Goal: Complete application form: Complete application form

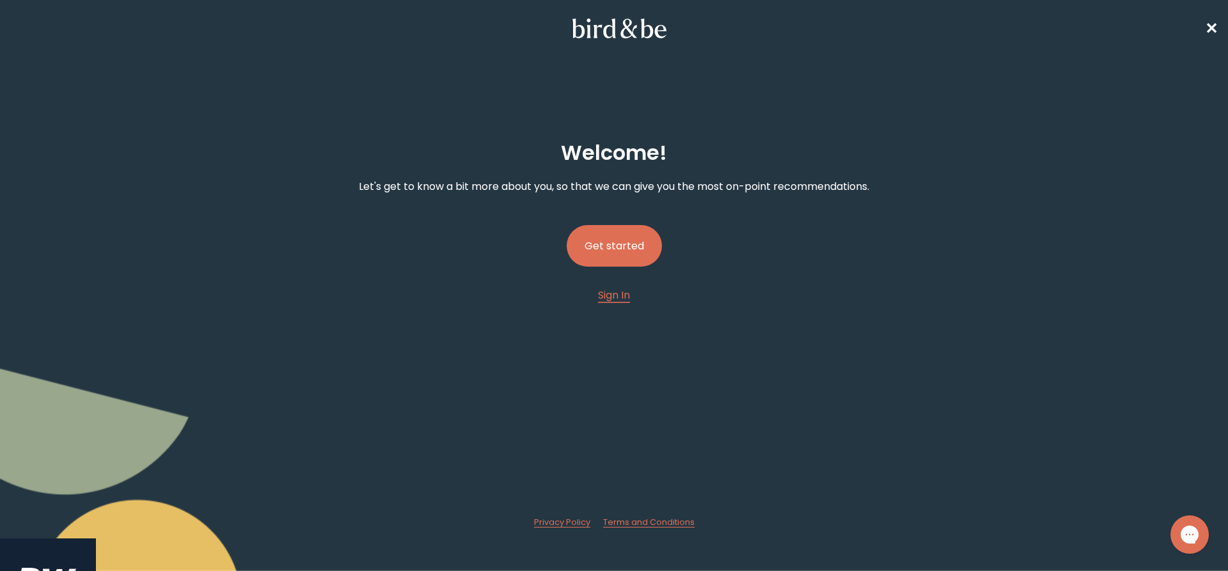
click at [930, 371] on div "Welcome ! Let's get to know a bit more about you, so that we can give you the m…" at bounding box center [614, 324] width 1228 height 428
click at [639, 248] on button "Get started" at bounding box center [613, 246] width 95 height 42
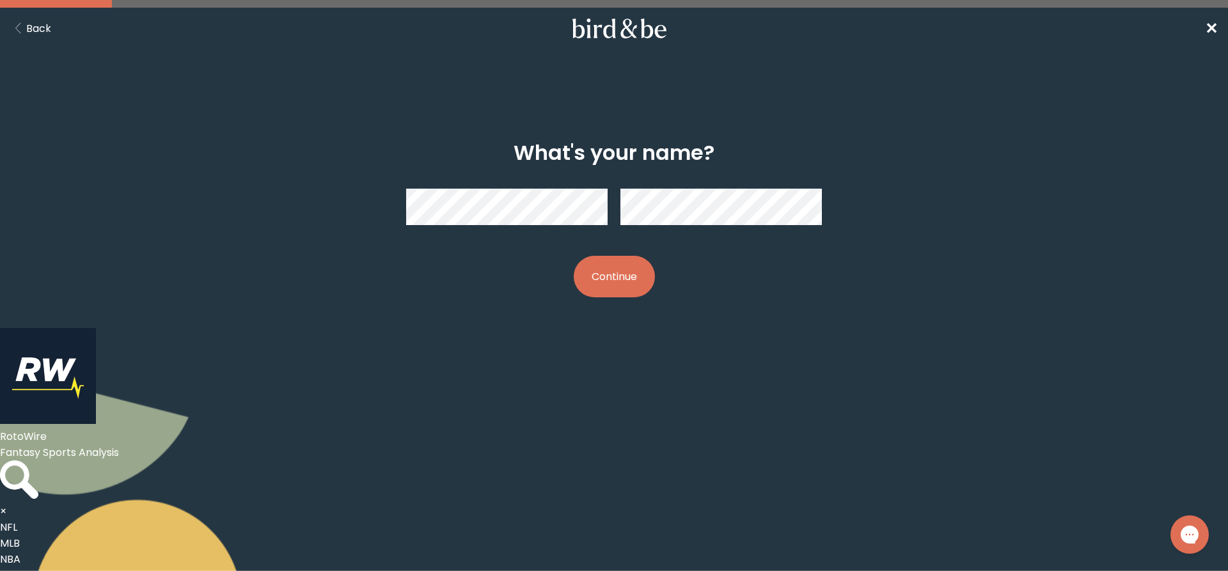
click at [597, 279] on button "Continue" at bounding box center [614, 277] width 81 height 42
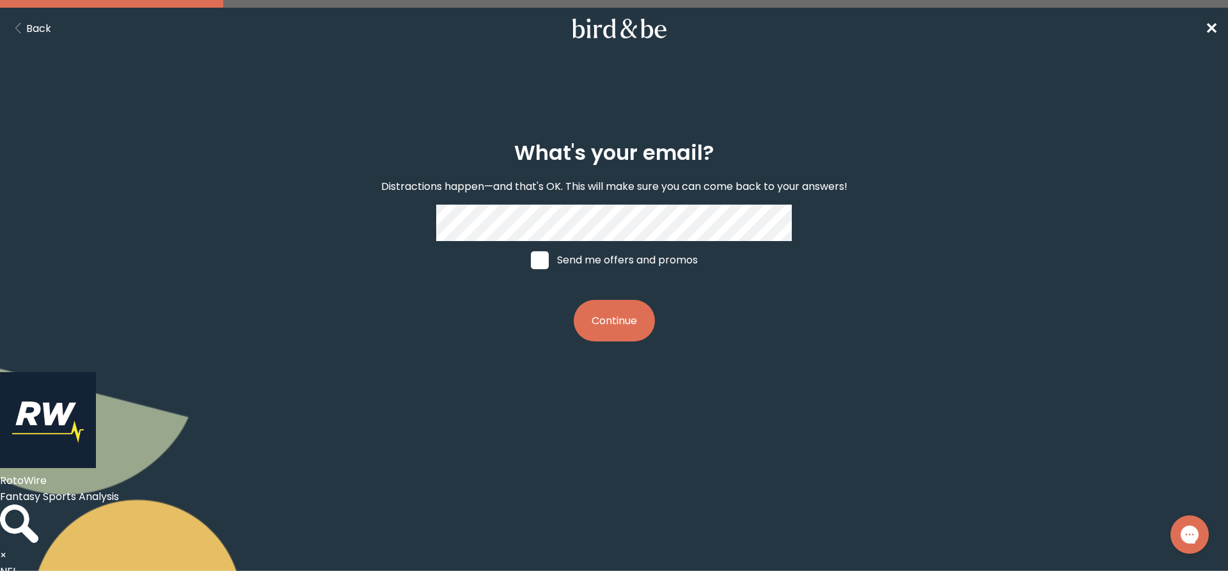
click at [771, 444] on body "plus-circle minus-circle close-circle Bird & Be Logo Bird & Be Logo arrow-left …" at bounding box center [614, 285] width 1228 height 571
click at [634, 318] on button "Continue" at bounding box center [614, 321] width 81 height 42
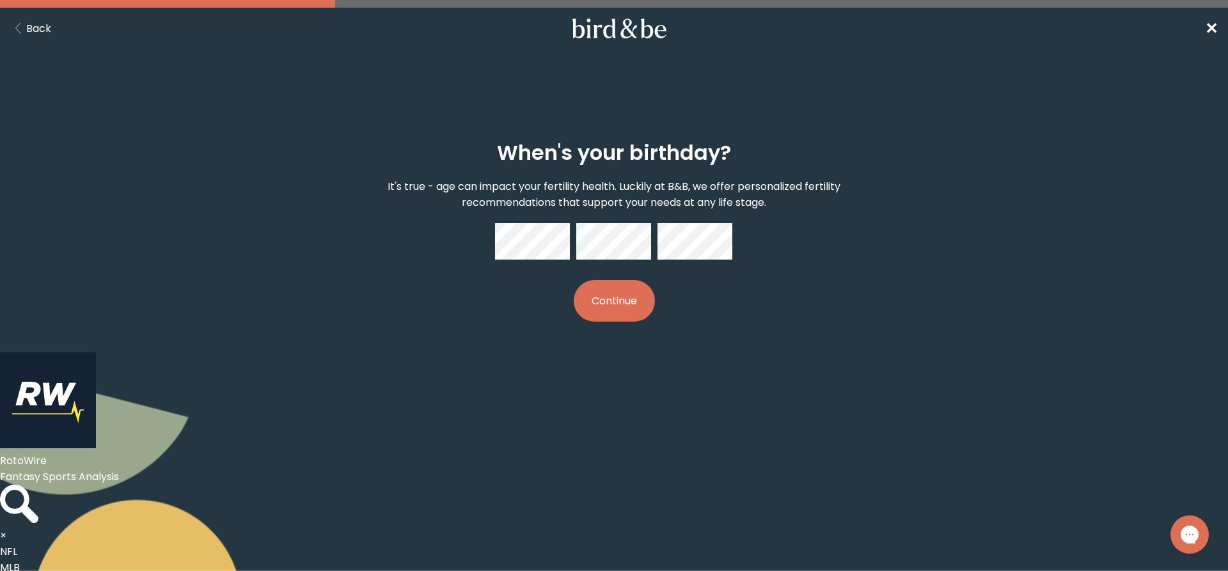
click at [596, 282] on div "When's your birthday? It's true - age can impact your fertility health. Luckily…" at bounding box center [613, 231] width 593 height 222
click at [598, 293] on button "Continue" at bounding box center [614, 301] width 81 height 42
click at [719, 407] on body "plus-circle minus-circle close-circle Bird & Be Logo Bird & Be Logo arrow-left …" at bounding box center [614, 285] width 1228 height 571
click at [728, 421] on body "plus-circle minus-circle close-circle Bird & Be Logo Bird & Be Logo arrow-left …" at bounding box center [614, 285] width 1228 height 571
drag, startPoint x: 788, startPoint y: 382, endPoint x: 776, endPoint y: 378, distance: 13.5
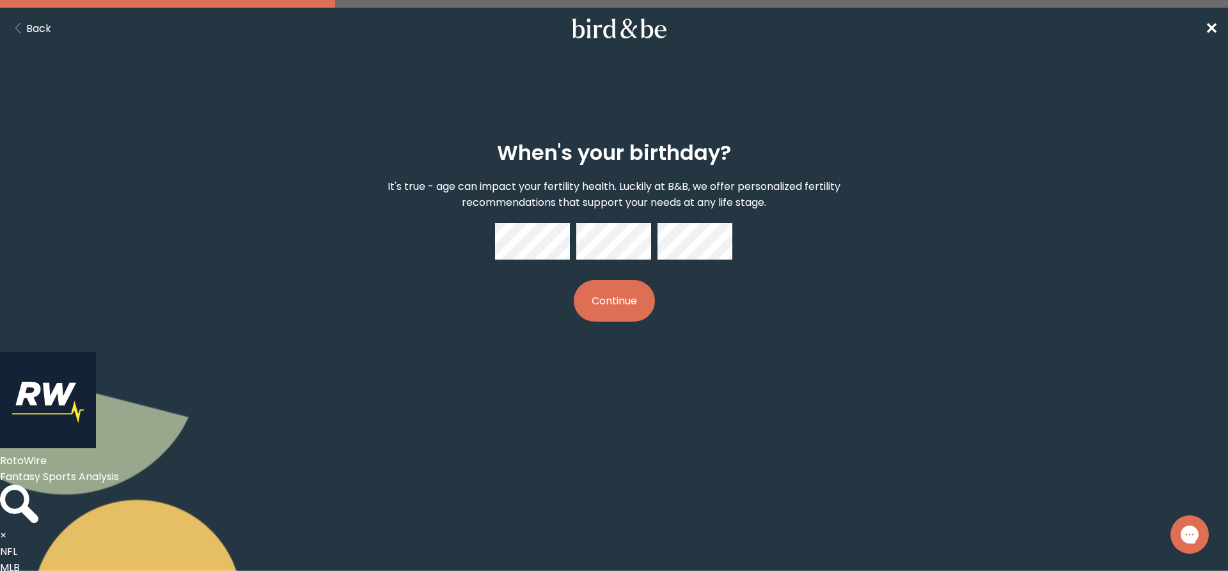
click at [788, 382] on body "plus-circle minus-circle close-circle Bird & Be Logo Bird & Be Logo arrow-left …" at bounding box center [614, 285] width 1228 height 571
click at [786, 279] on div "When's your birthday? It's true - age can impact your fertility health. Luckily…" at bounding box center [613, 231] width 593 height 222
click at [621, 306] on button "Continue" at bounding box center [614, 301] width 81 height 42
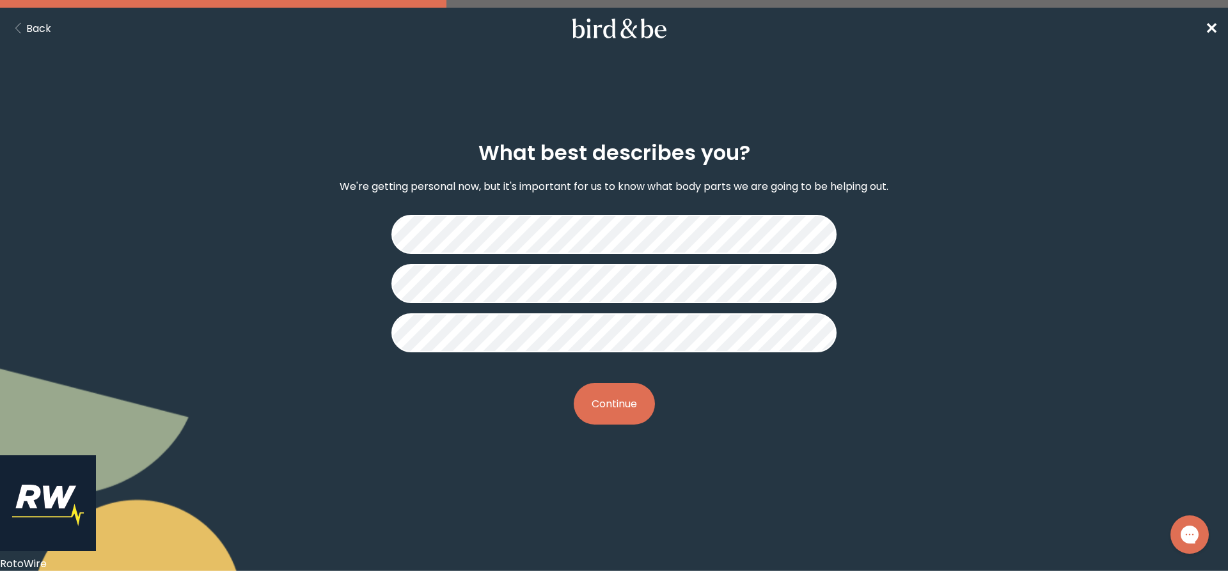
click at [606, 413] on button "Continue" at bounding box center [614, 404] width 81 height 42
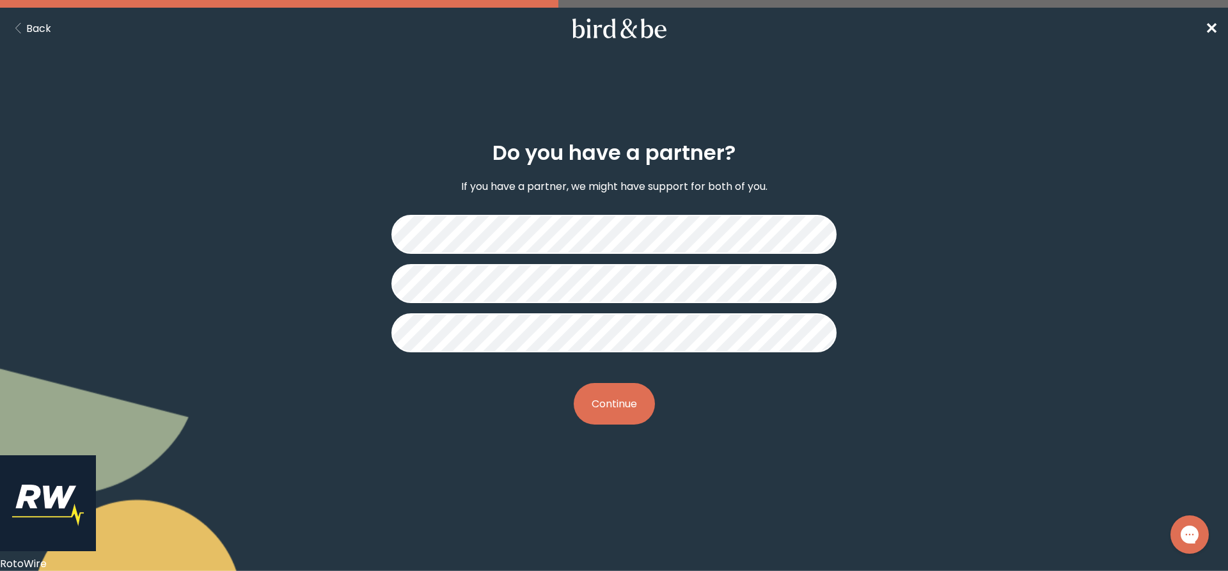
click at [620, 400] on button "Continue" at bounding box center [614, 404] width 81 height 42
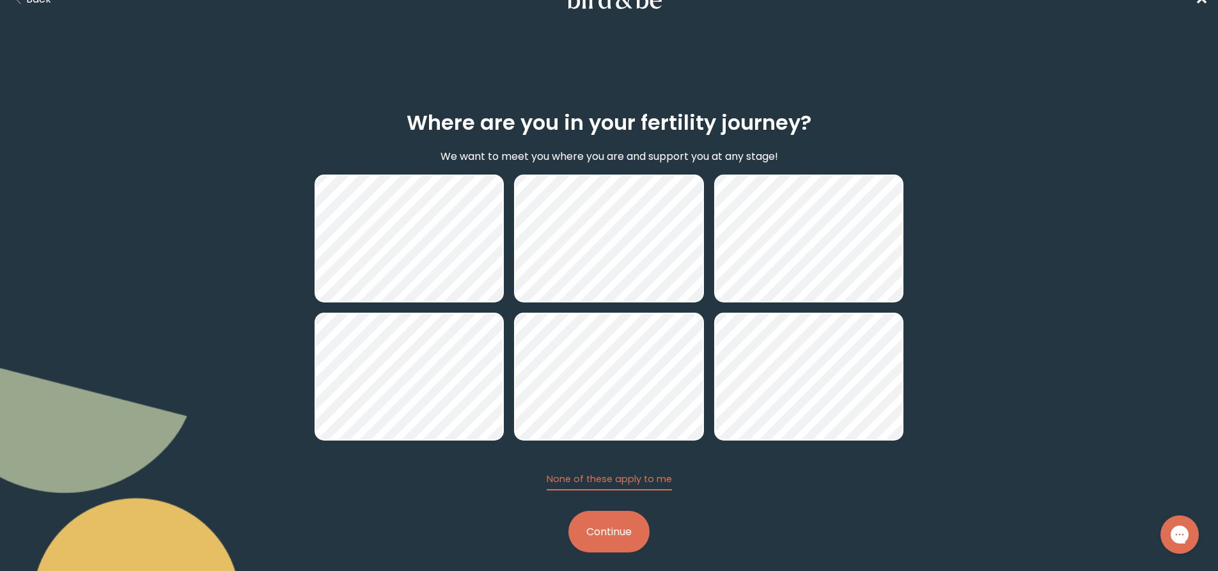
scroll to position [42, 0]
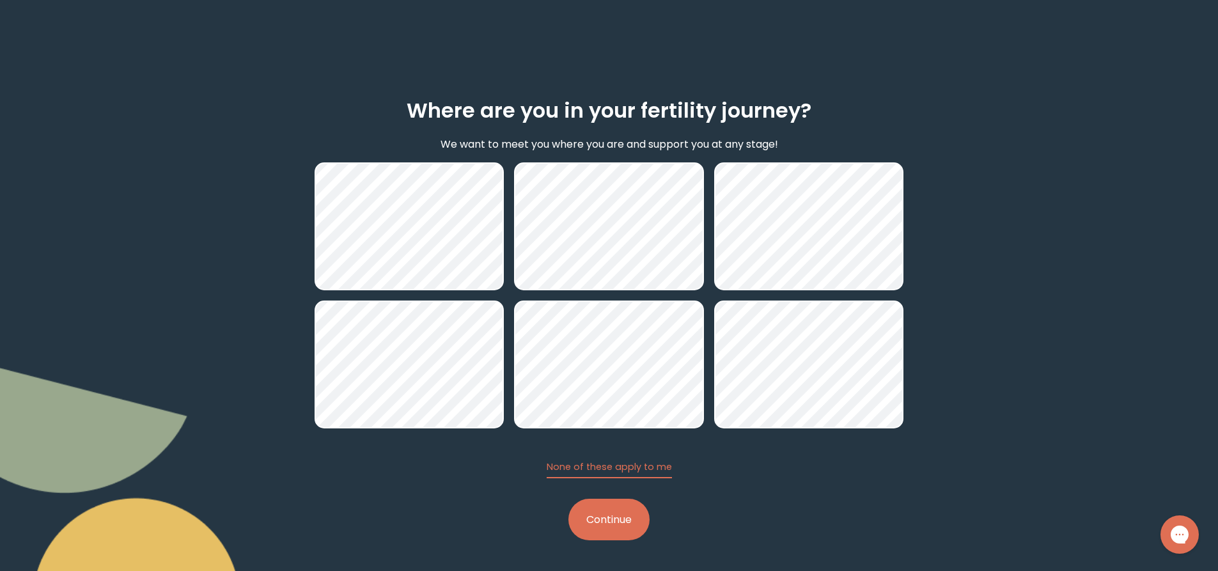
click at [614, 528] on button "Continue" at bounding box center [608, 520] width 81 height 42
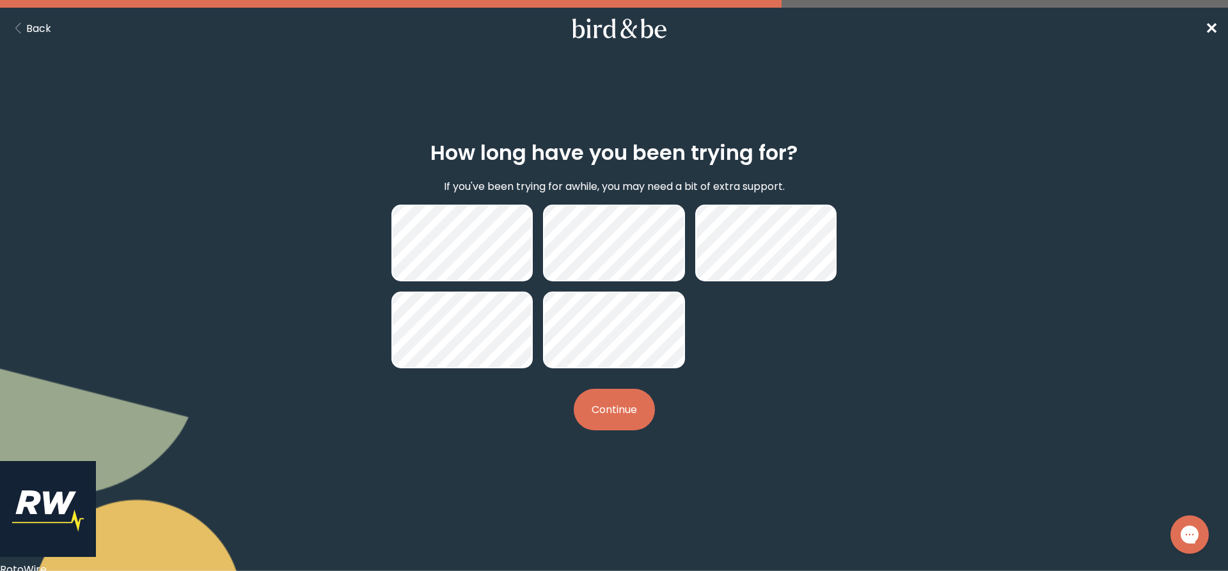
click at [627, 406] on button "Continue" at bounding box center [614, 410] width 81 height 42
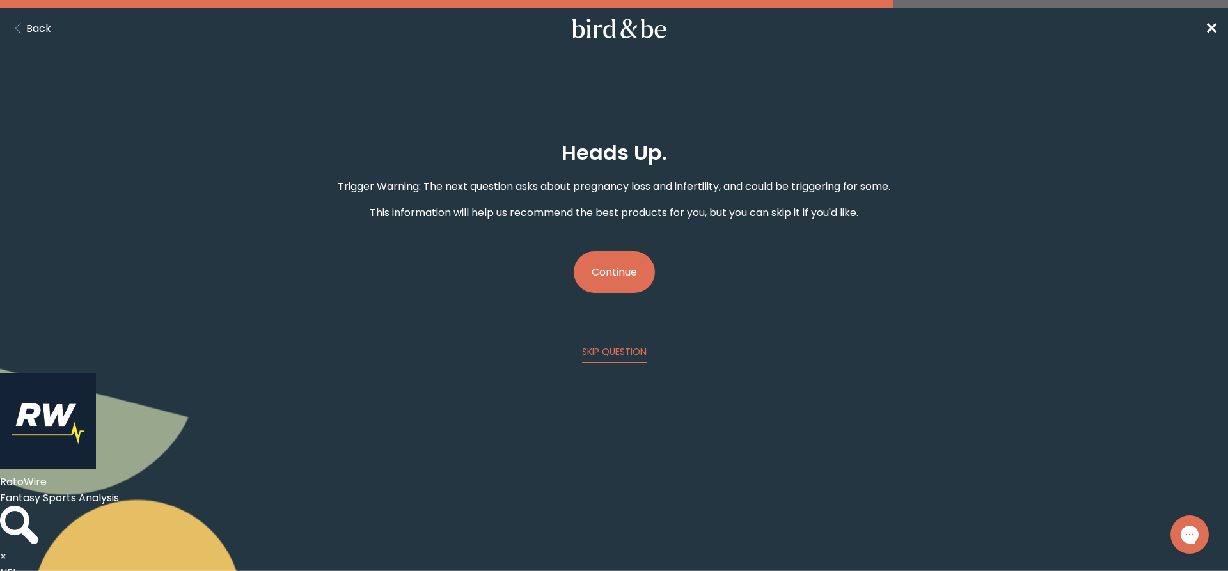
click at [620, 265] on button "Continue" at bounding box center [614, 272] width 81 height 42
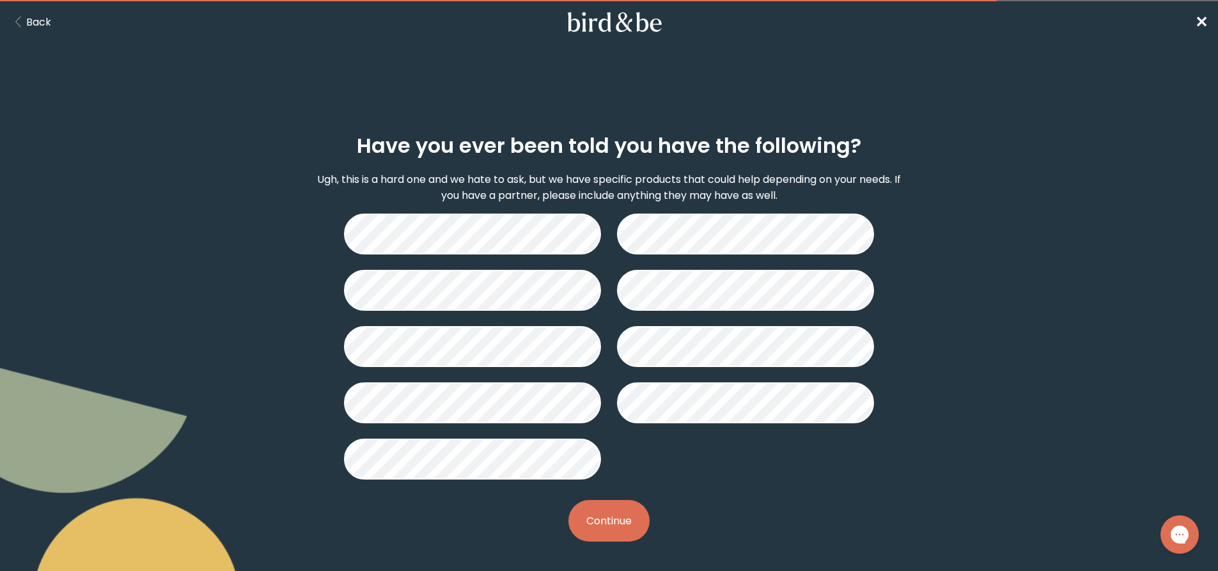
scroll to position [8, 0]
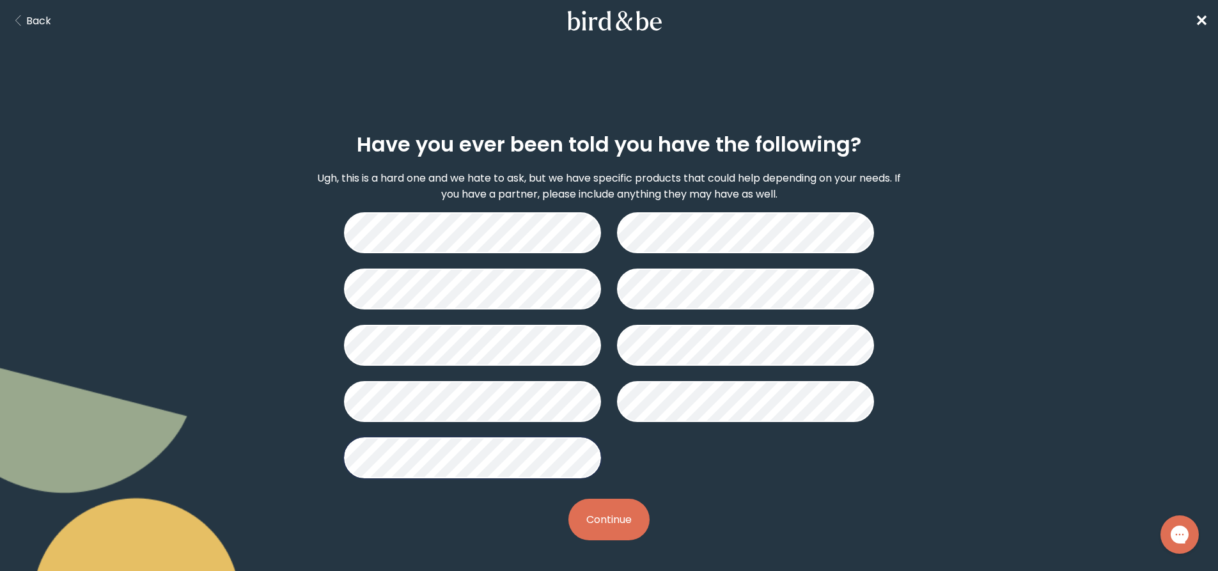
click at [618, 515] on button "Continue" at bounding box center [608, 520] width 81 height 42
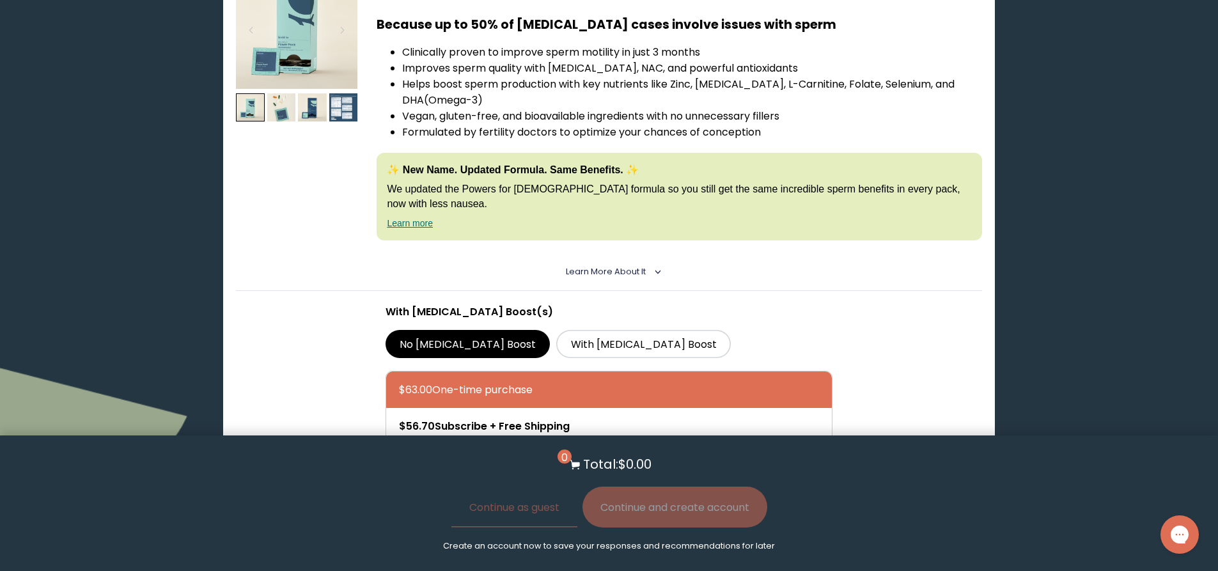
scroll to position [256, 0]
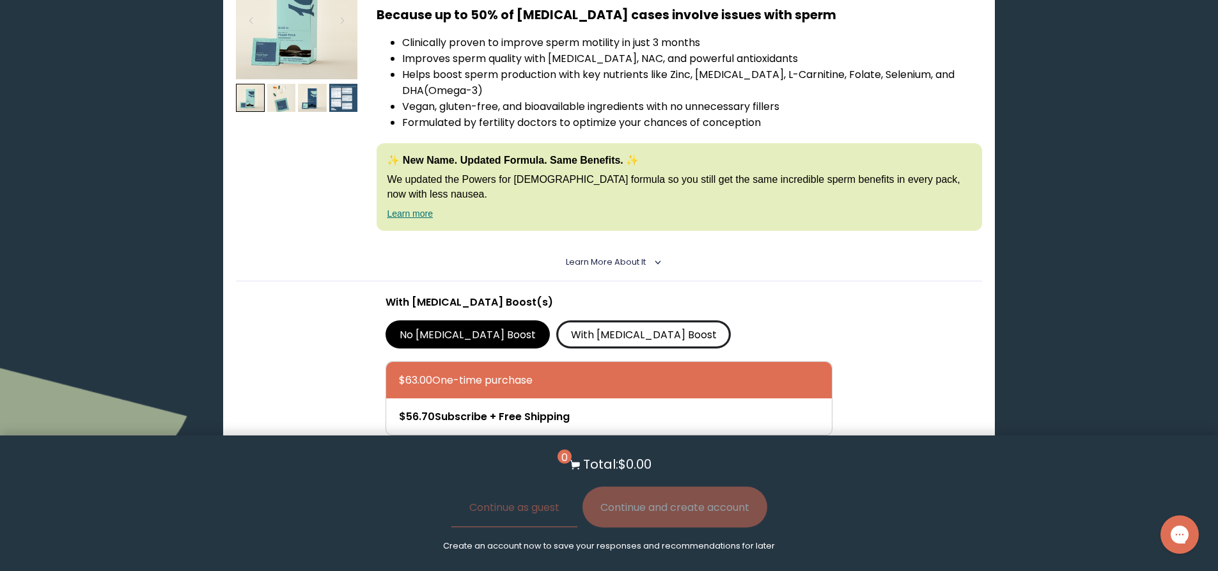
click at [581, 342] on label "With [MEDICAL_DATA] Boost" at bounding box center [643, 334] width 175 height 28
click at [0, 0] on input "With [MEDICAL_DATA] Boost" at bounding box center [0, 0] width 0 height 0
